Goal: Find specific page/section: Find specific page/section

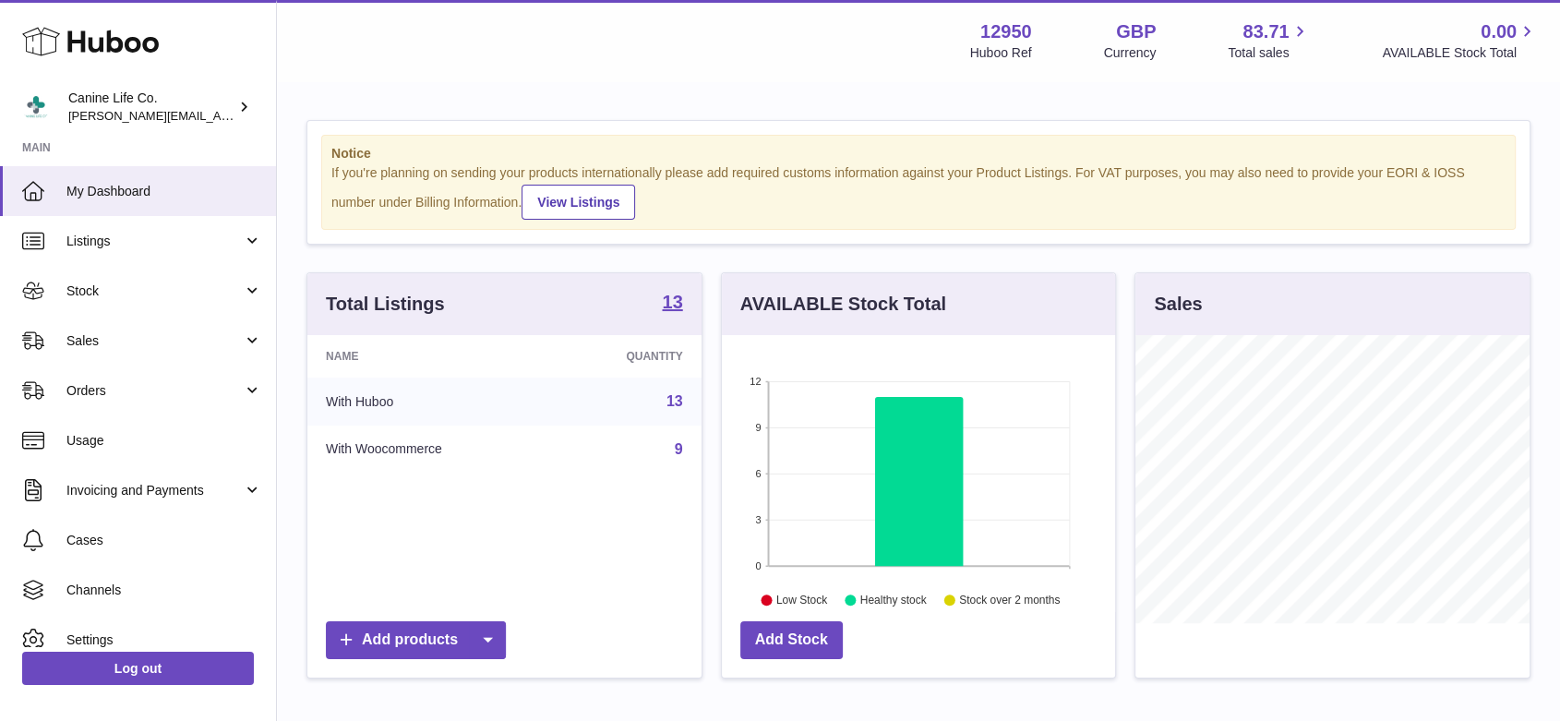
scroll to position [288, 393]
click at [148, 353] on link "Sales" at bounding box center [138, 341] width 276 height 50
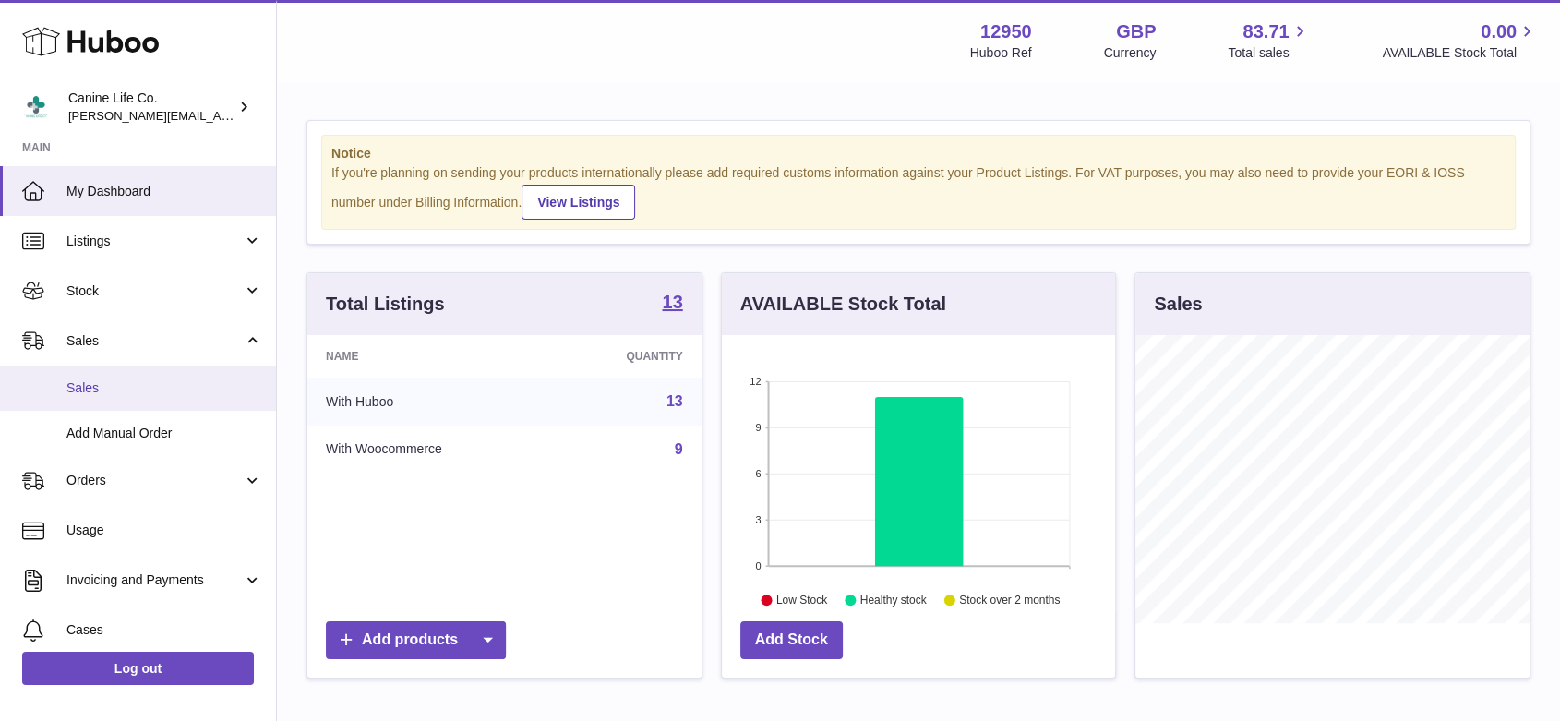
click at [118, 387] on span "Sales" at bounding box center [164, 388] width 196 height 18
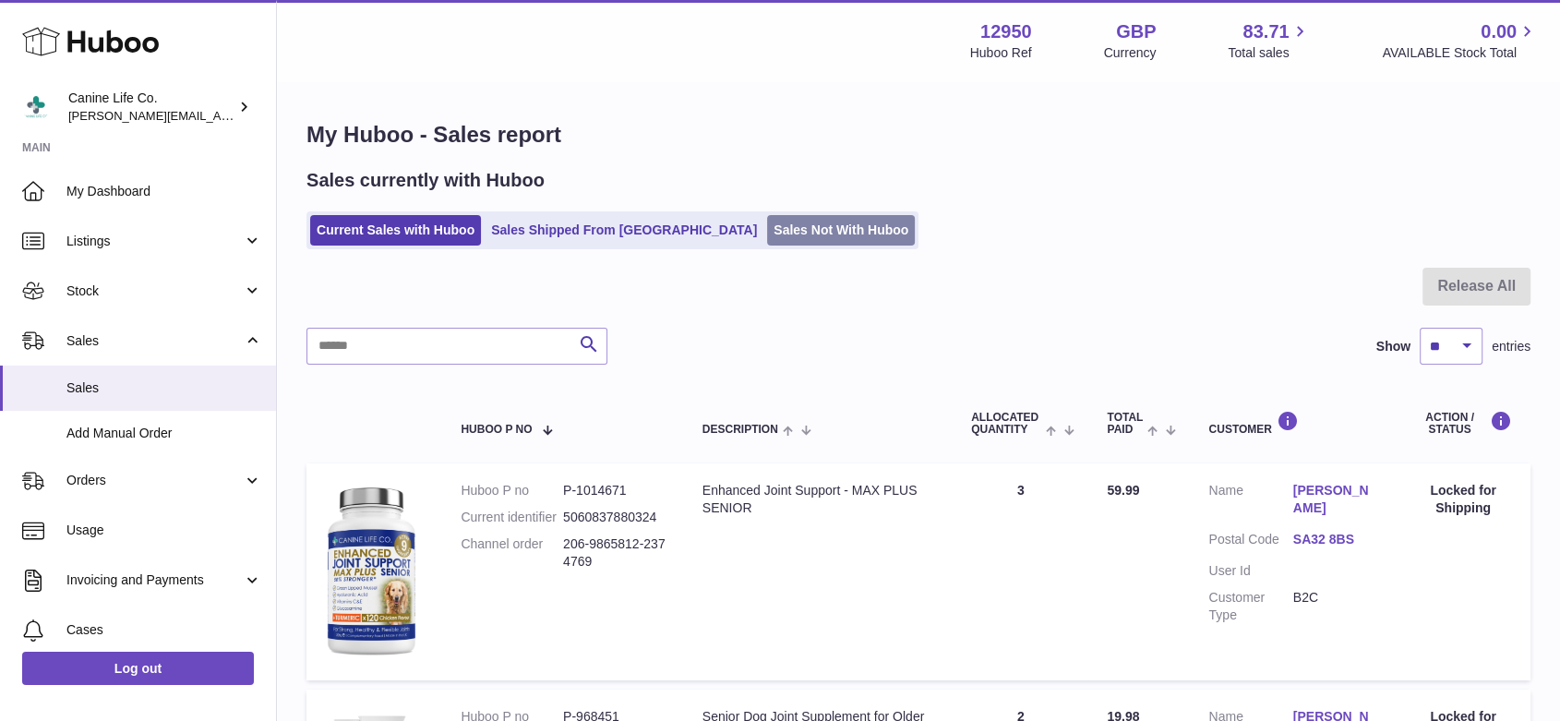
click at [767, 235] on link "Sales Not With Huboo" at bounding box center [841, 230] width 148 height 30
